Goal: Information Seeking & Learning: Compare options

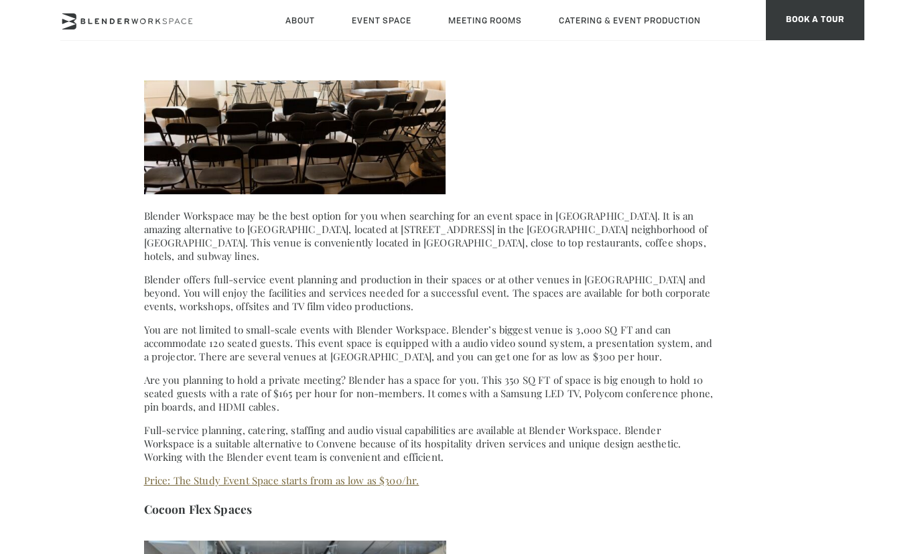
scroll to position [894, 0]
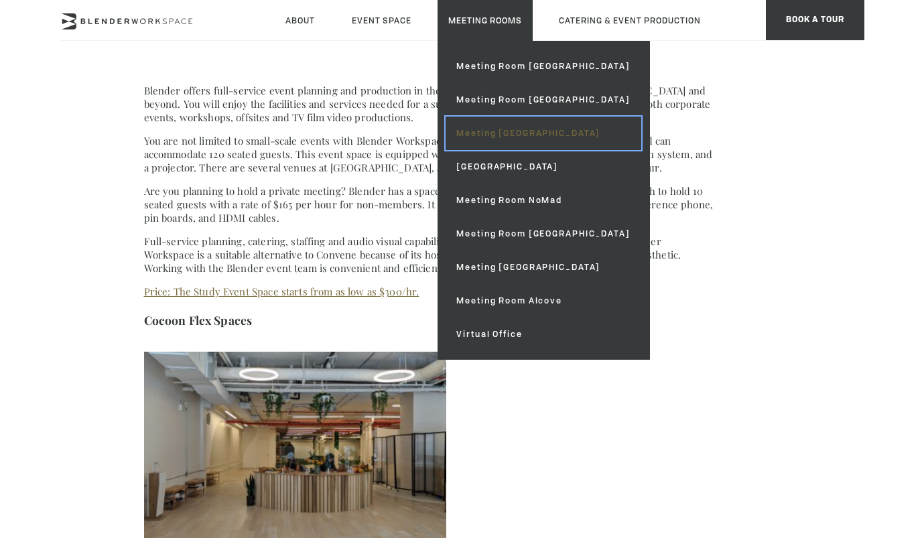
click at [517, 127] on link "Meeting [GEOGRAPHIC_DATA]" at bounding box center [542, 133] width 195 height 33
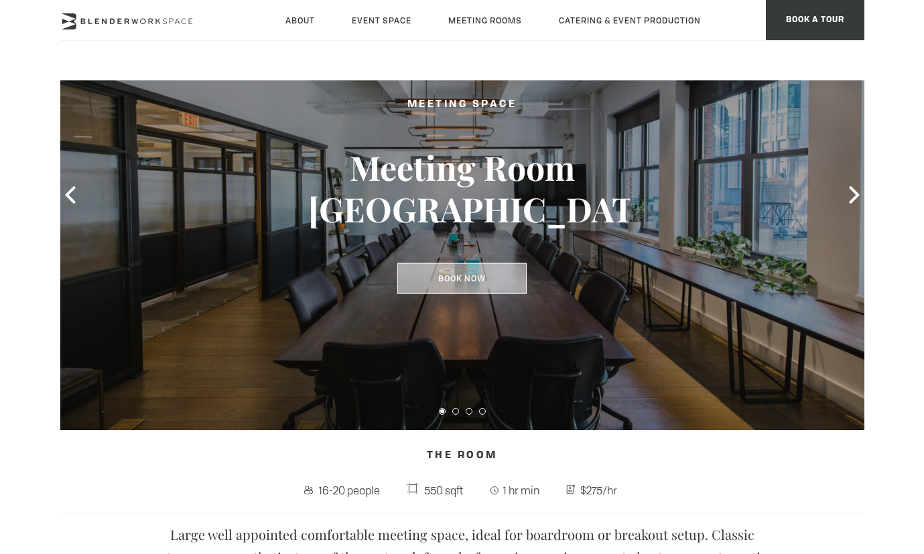
scroll to position [241, 0]
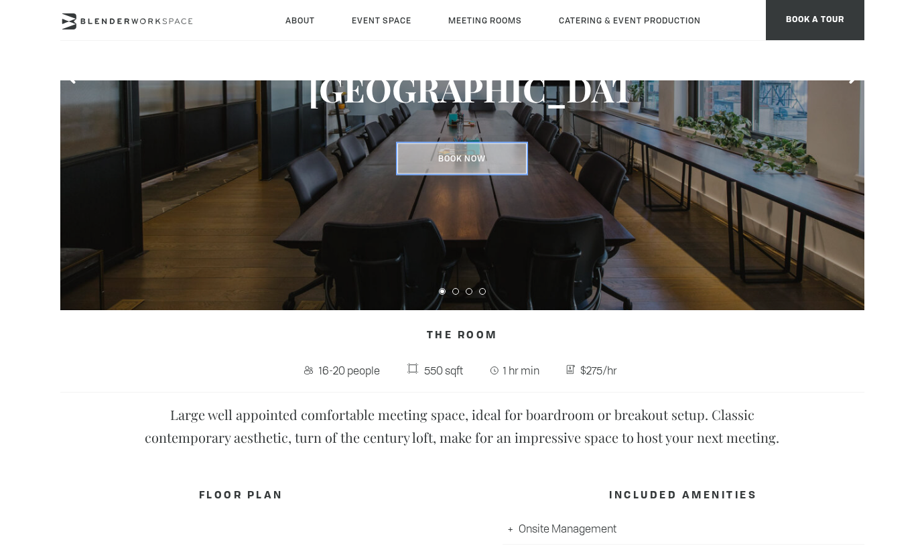
click at [478, 152] on link "Book Now" at bounding box center [461, 158] width 129 height 31
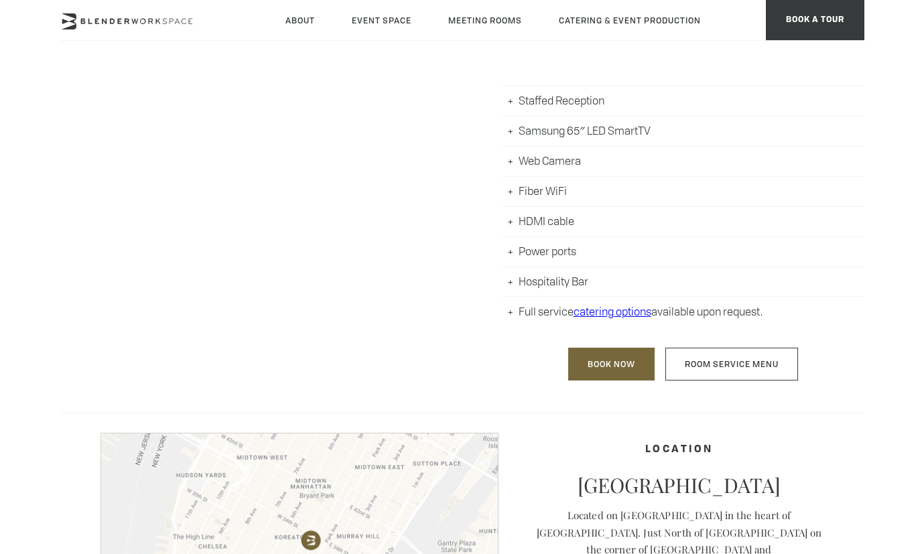
scroll to position [277, 0]
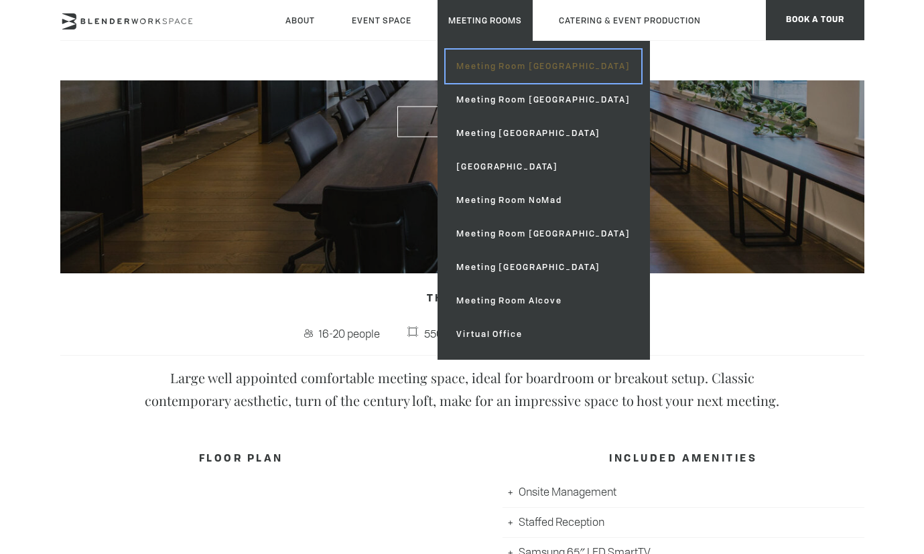
click at [491, 60] on link "Meeting Room [GEOGRAPHIC_DATA]" at bounding box center [542, 66] width 195 height 33
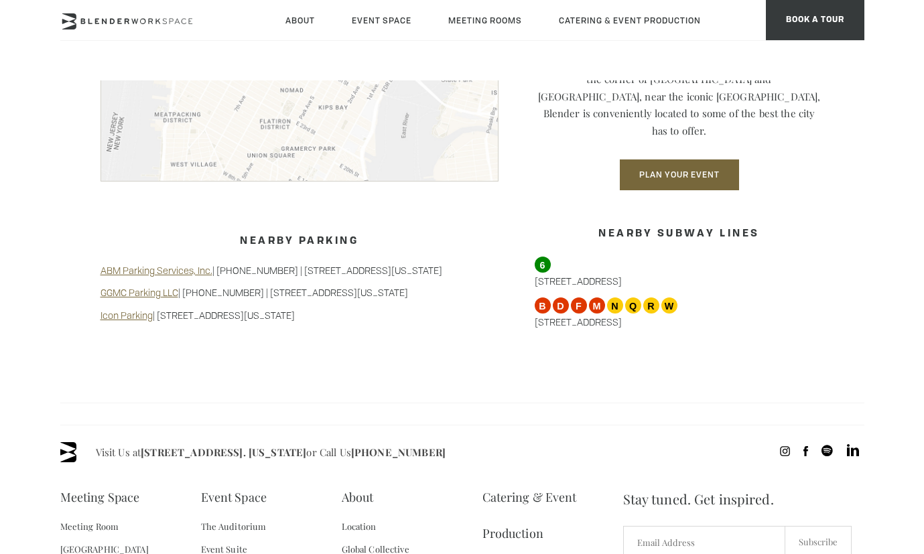
scroll to position [1207, 0]
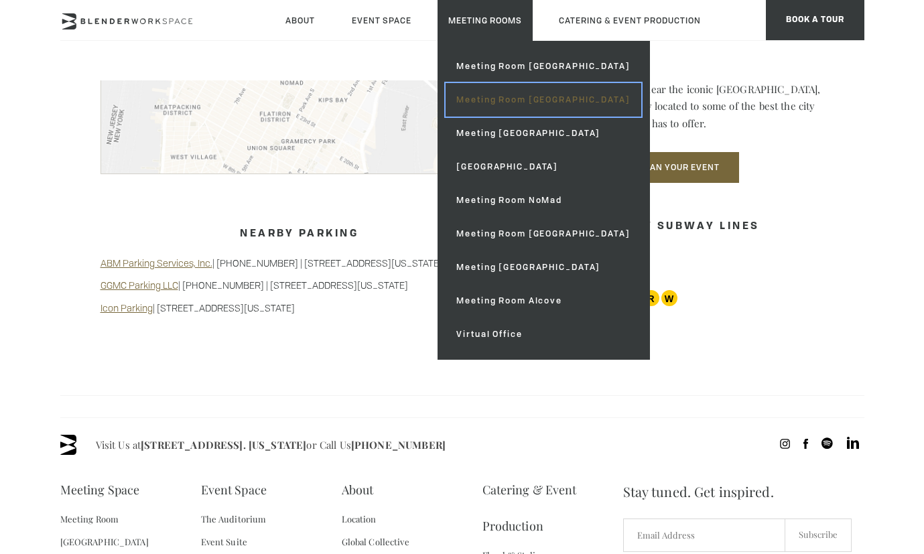
click at [483, 106] on link "Meeting Room [GEOGRAPHIC_DATA]" at bounding box center [542, 99] width 195 height 33
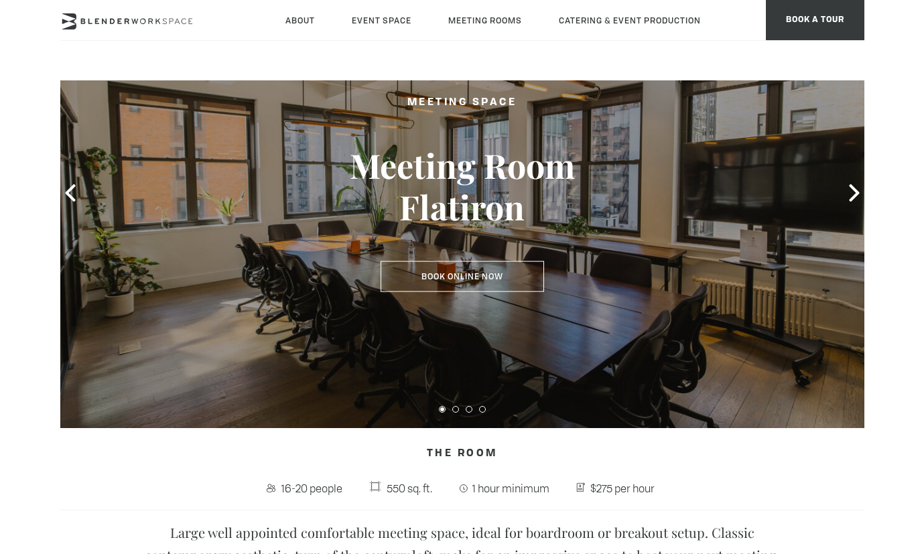
scroll to position [121, 0]
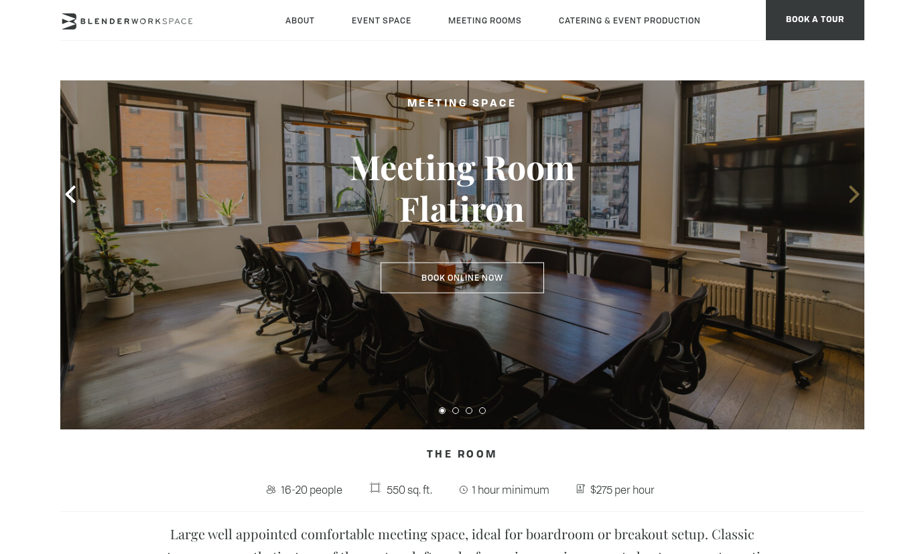
click at [851, 199] on icon at bounding box center [854, 194] width 10 height 17
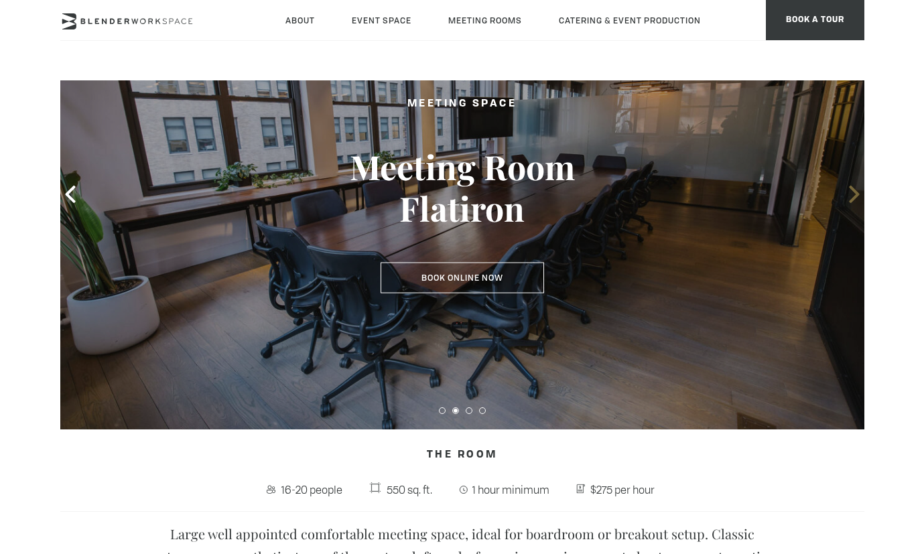
click at [851, 199] on icon at bounding box center [854, 194] width 10 height 17
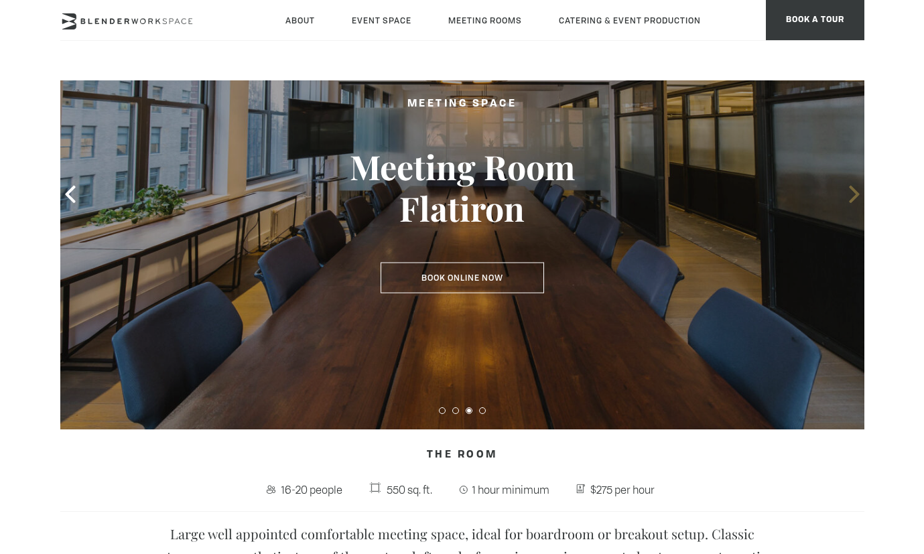
click at [851, 199] on icon at bounding box center [854, 194] width 10 height 17
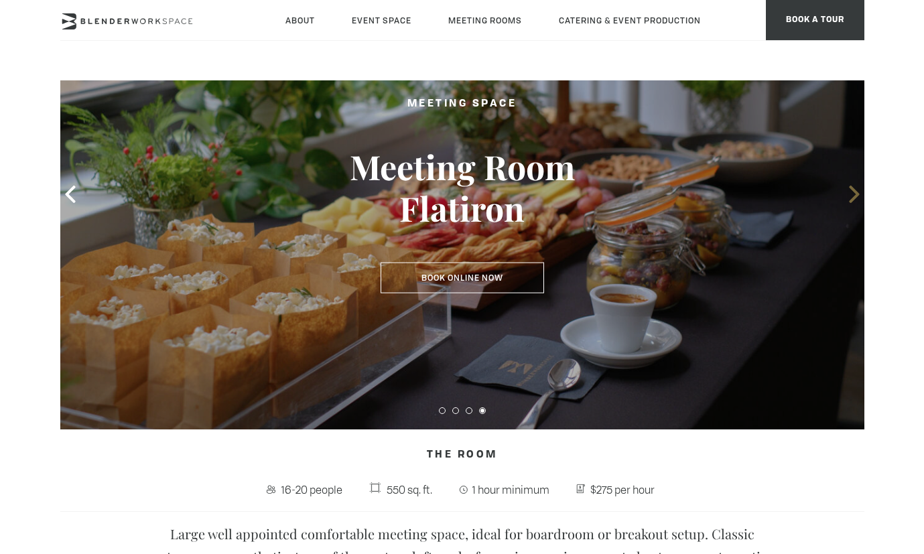
click at [851, 199] on icon at bounding box center [854, 194] width 10 height 17
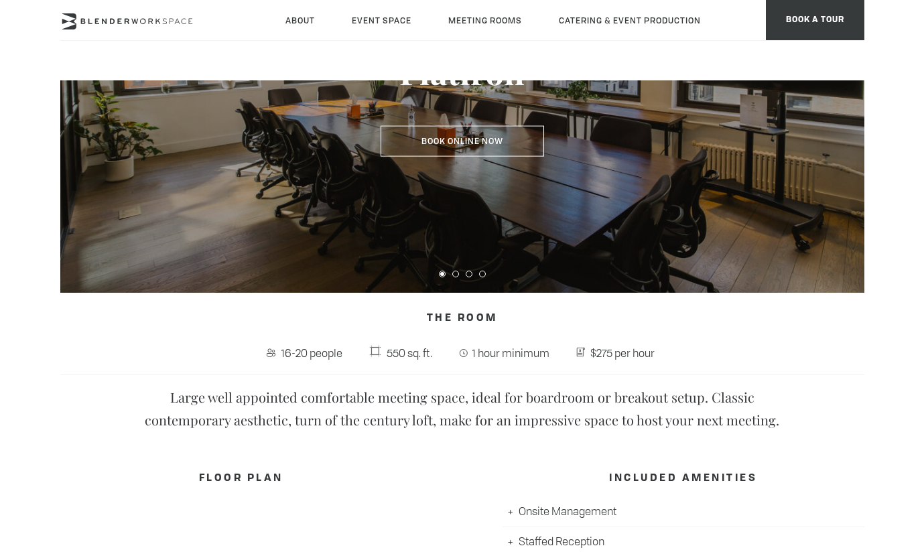
scroll to position [251, 0]
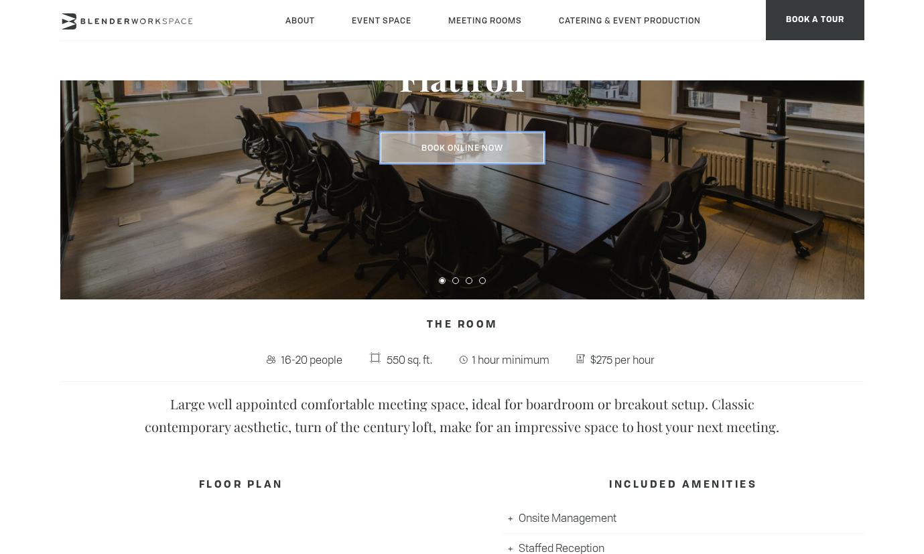
click at [467, 152] on link "Book Online Now" at bounding box center [462, 148] width 163 height 31
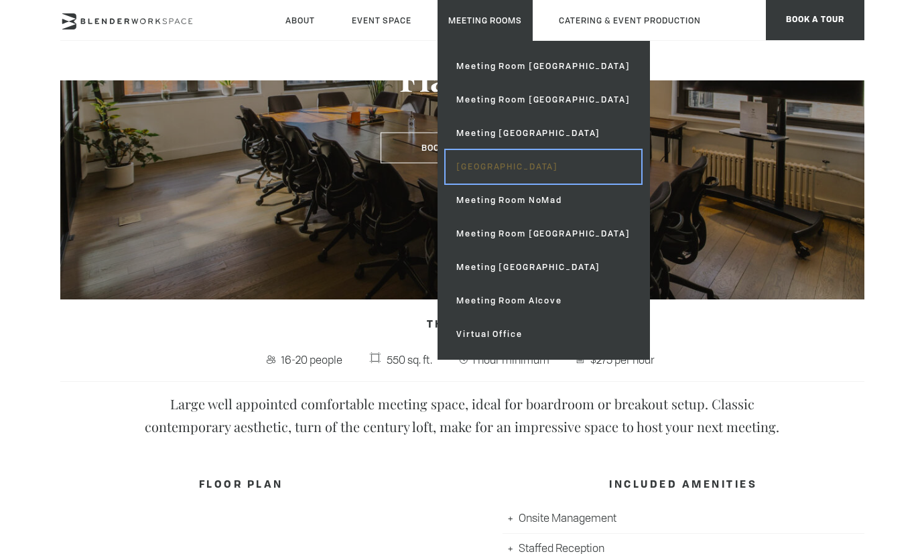
click at [509, 164] on link "[GEOGRAPHIC_DATA]" at bounding box center [542, 166] width 195 height 33
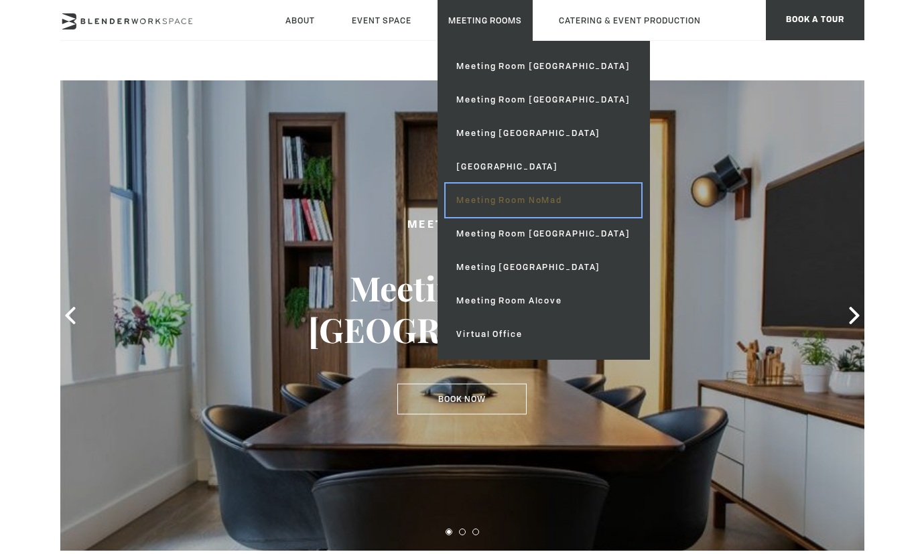
click at [521, 203] on link "Meeting Room NoMad" at bounding box center [542, 200] width 195 height 33
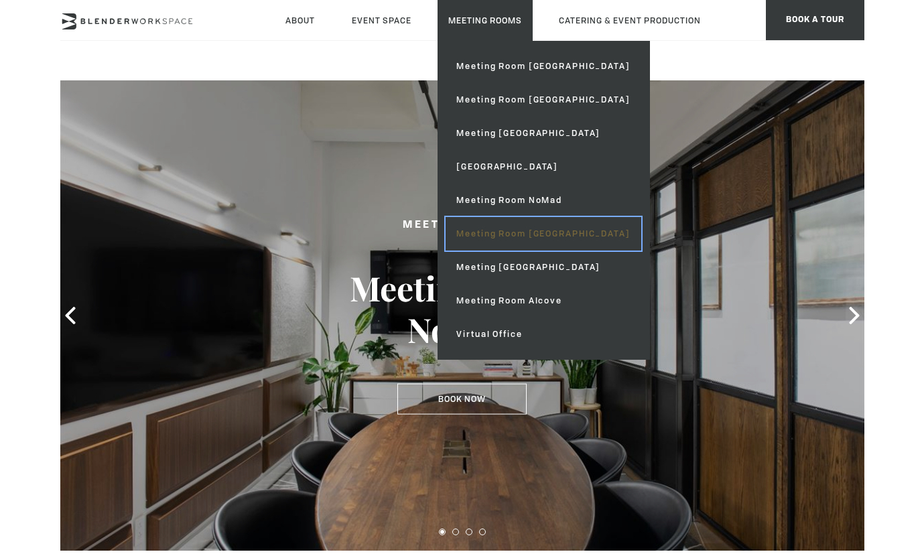
click at [529, 235] on link "Meeting Room [GEOGRAPHIC_DATA]" at bounding box center [542, 233] width 195 height 33
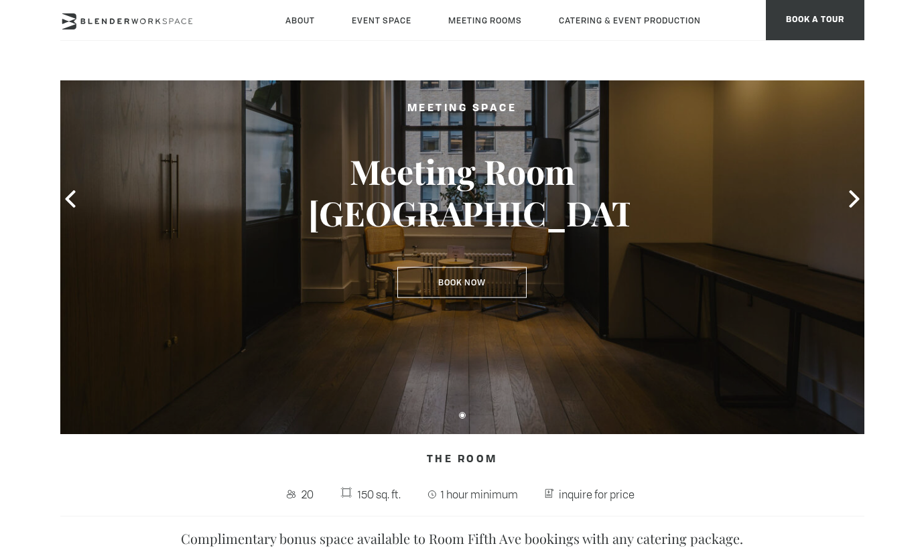
scroll to position [126, 0]
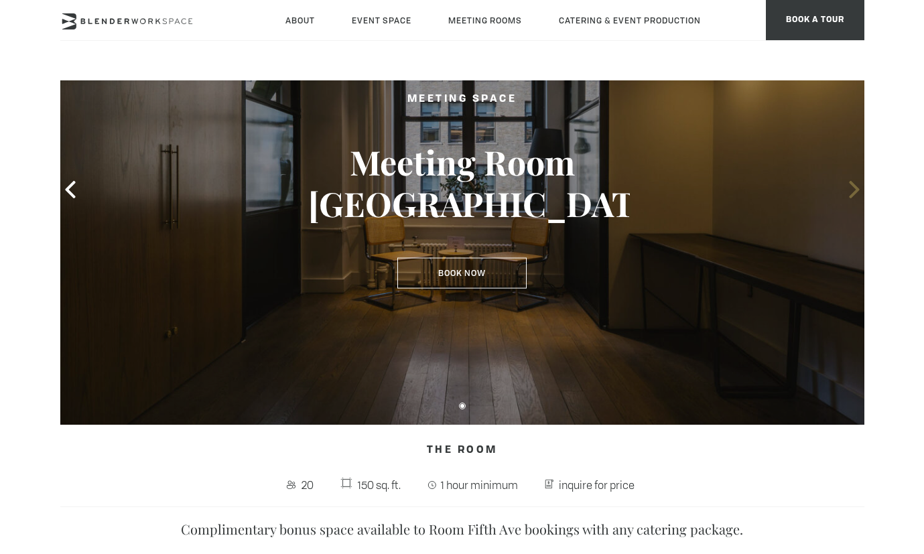
click at [853, 191] on icon at bounding box center [853, 189] width 17 height 17
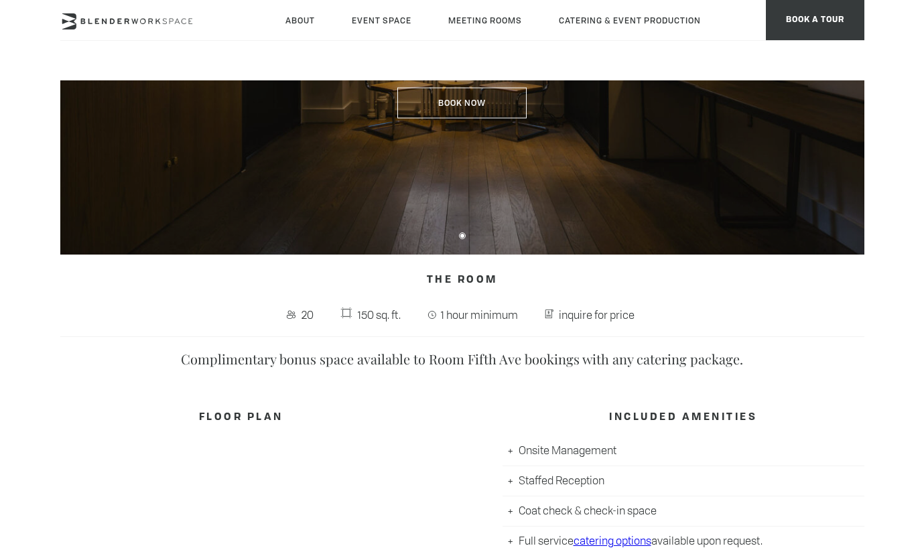
scroll to position [283, 0]
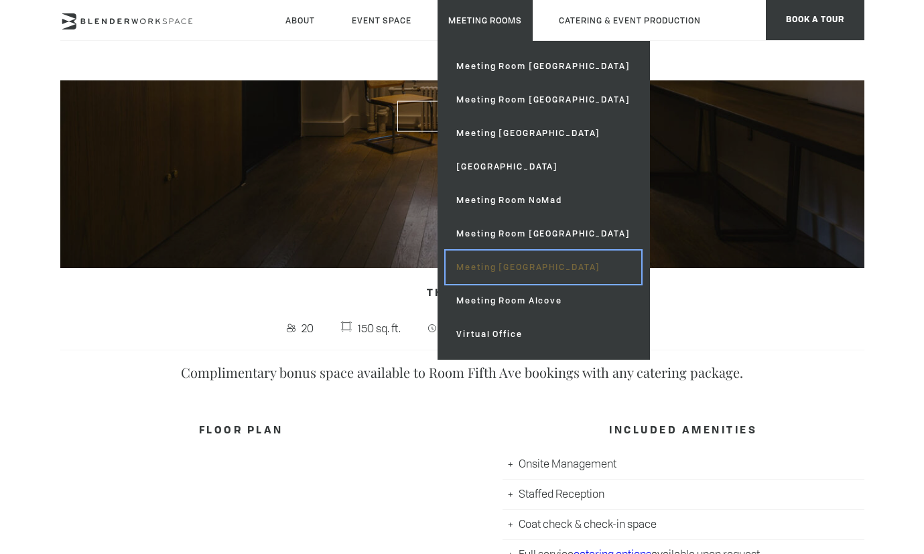
click at [525, 269] on link "Meeting [GEOGRAPHIC_DATA]" at bounding box center [542, 267] width 195 height 33
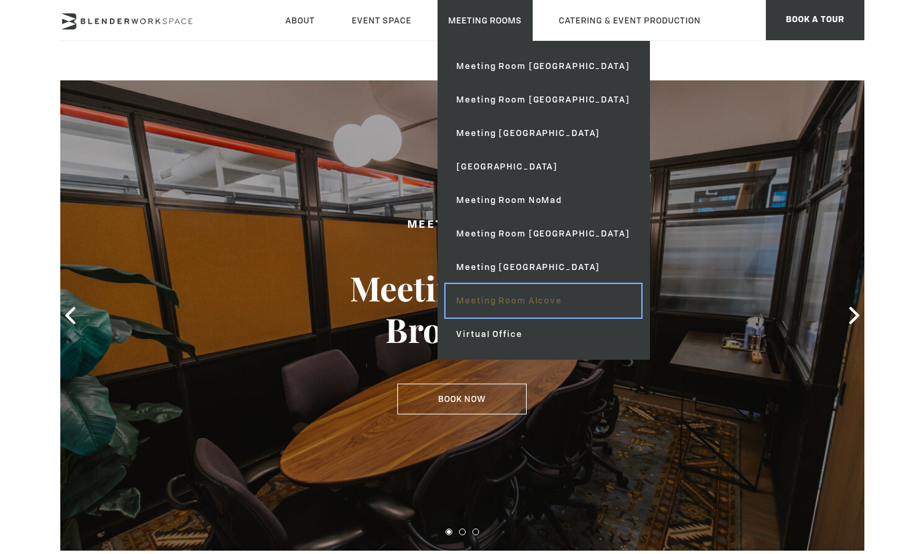
click at [527, 301] on link "Meeting Room Alcove" at bounding box center [542, 300] width 195 height 33
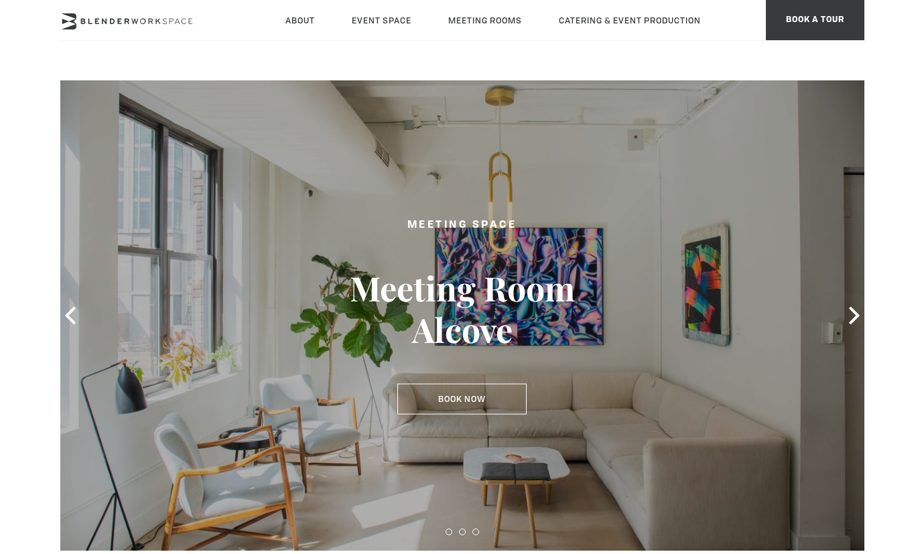
type div "[DATE]"
